Goal: Task Accomplishment & Management: Complete application form

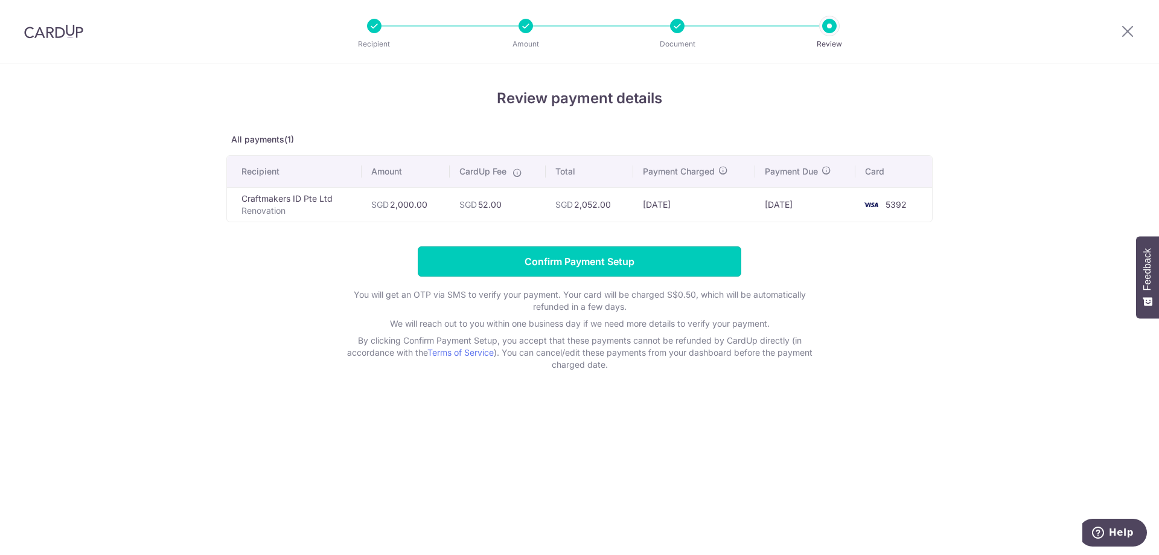
click at [700, 257] on input "Confirm Payment Setup" at bounding box center [580, 261] width 324 height 30
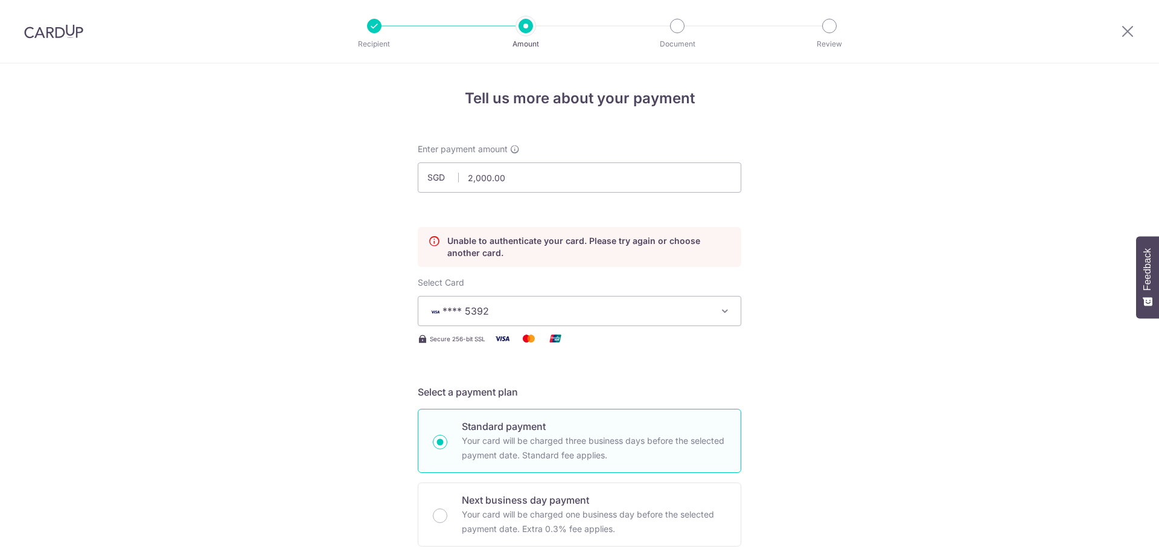
scroll to position [164, 0]
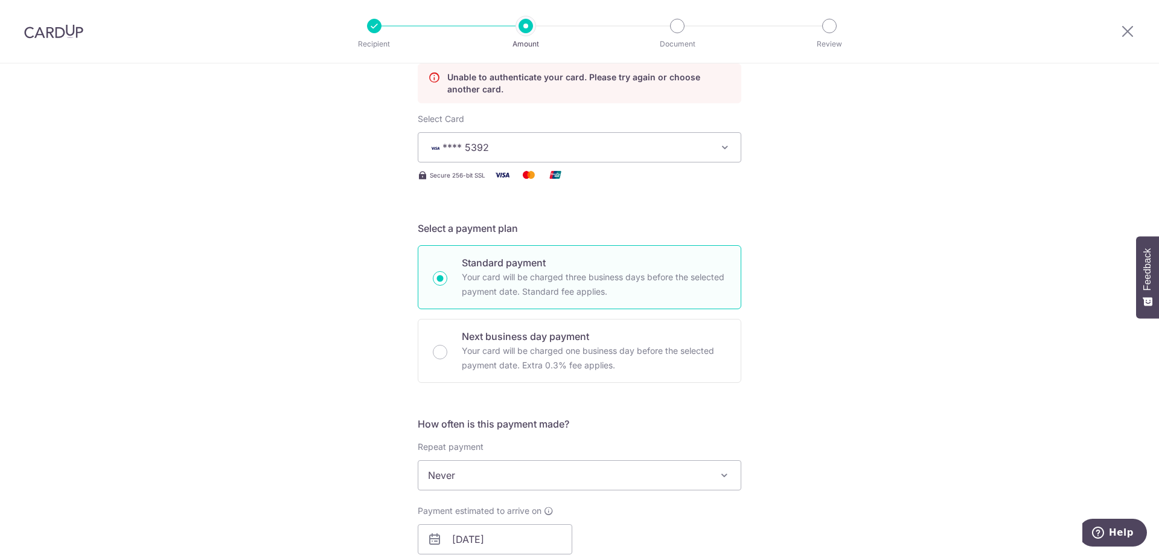
click at [862, 248] on div "Tell us more about your payment Enter payment amount SGD 2,000.00 2000.00 Unabl…" at bounding box center [579, 536] width 1159 height 1272
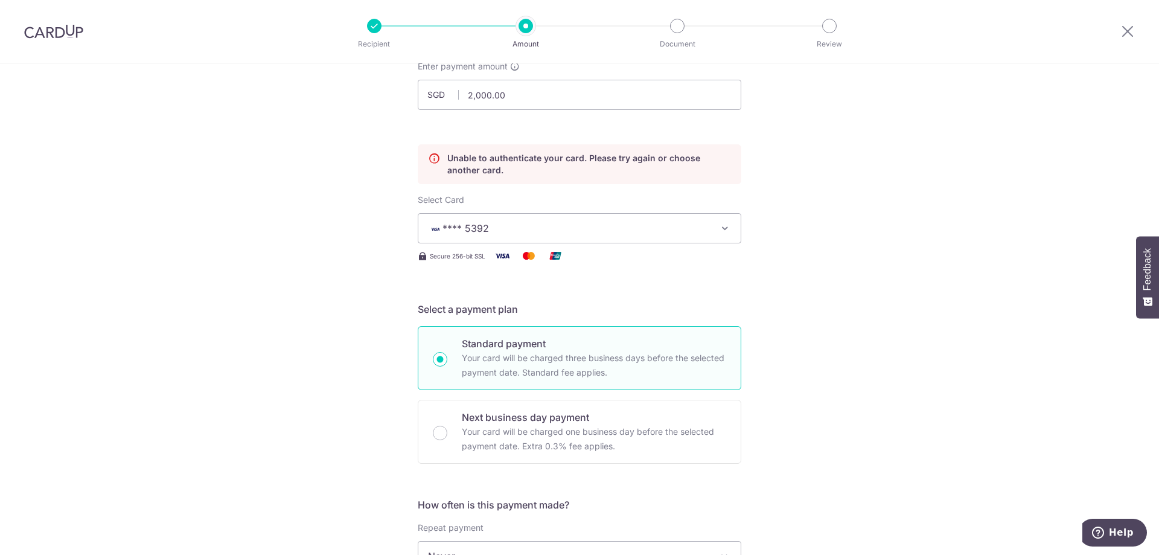
scroll to position [0, 0]
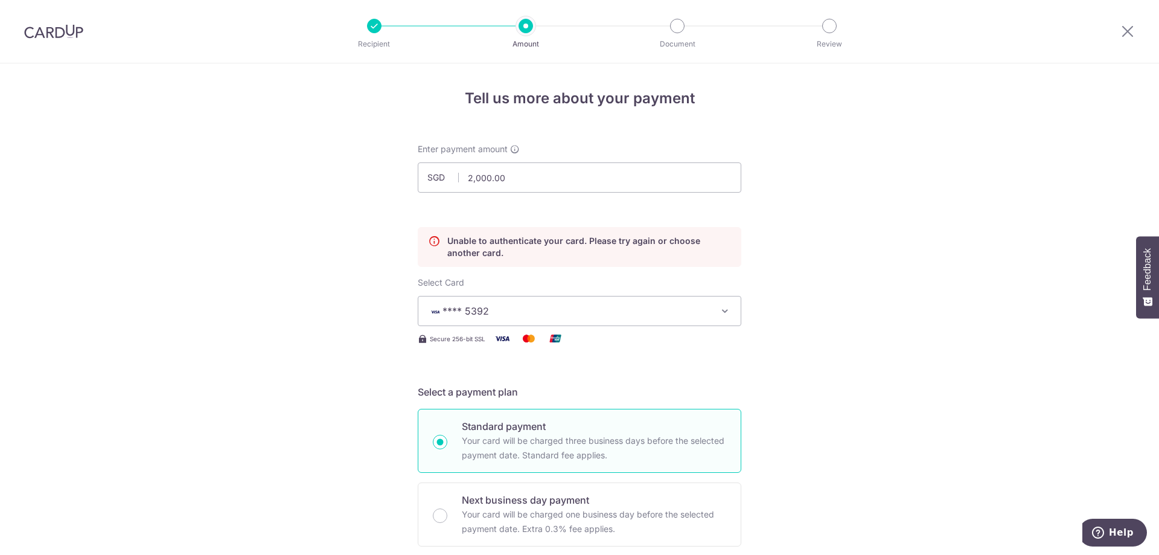
click at [539, 103] on h4 "Tell us more about your payment" at bounding box center [580, 99] width 324 height 22
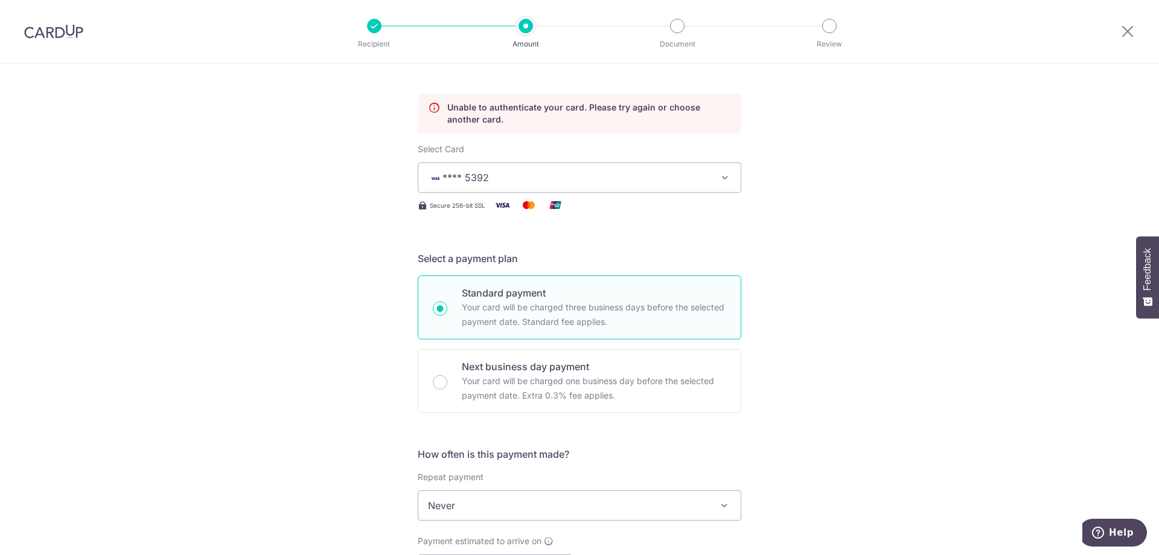
scroll to position [144, 0]
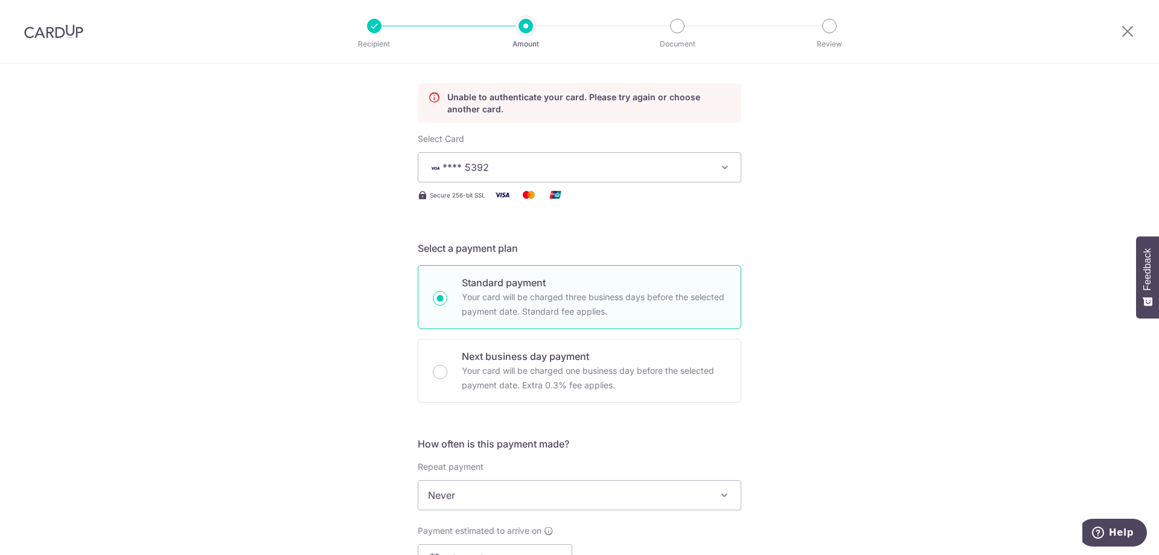
click at [918, 178] on div "Tell us more about your payment Enter payment amount SGD 2,000.00 2000.00 Unabl…" at bounding box center [579, 556] width 1159 height 1272
